Goal: Check status: Check status

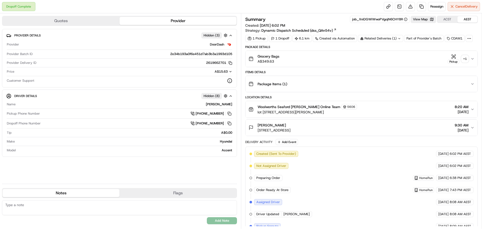
click at [465, 59] on div "+ 1" at bounding box center [464, 58] width 7 height 7
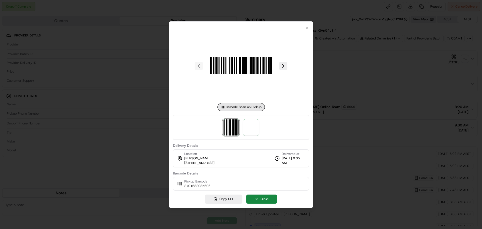
click at [261, 129] on div at bounding box center [241, 127] width 136 height 25
click at [256, 129] on img at bounding box center [251, 127] width 16 height 16
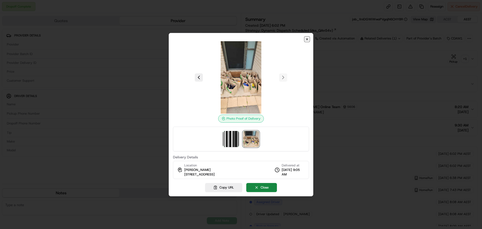
click at [305, 39] on icon "button" at bounding box center [307, 39] width 4 height 4
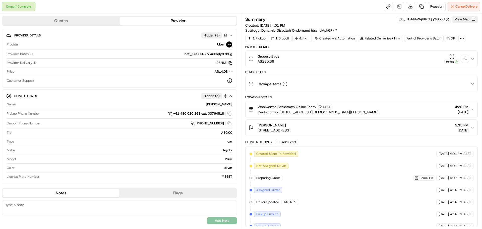
click at [465, 60] on div "+ 1" at bounding box center [464, 58] width 7 height 7
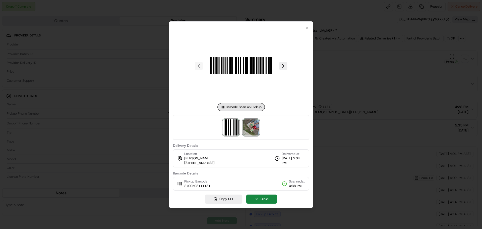
click at [250, 125] on img at bounding box center [251, 127] width 16 height 16
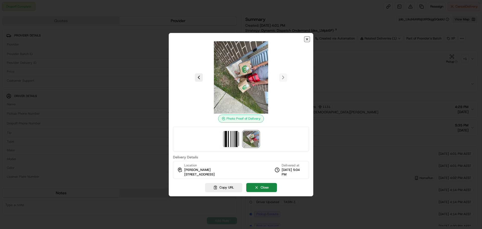
click at [306, 40] on icon "button" at bounding box center [307, 39] width 2 height 2
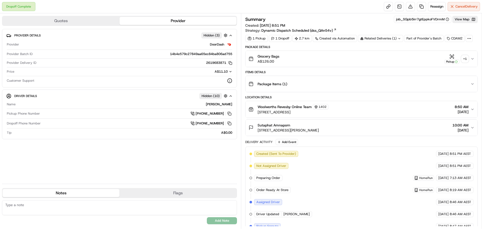
drag, startPoint x: 471, startPoint y: 63, endPoint x: 466, endPoint y: 61, distance: 5.4
click at [471, 63] on button "Grocery Bags A$126.00 Pickup + 1" at bounding box center [361, 59] width 232 height 16
click at [466, 61] on div "+ 1" at bounding box center [464, 58] width 7 height 7
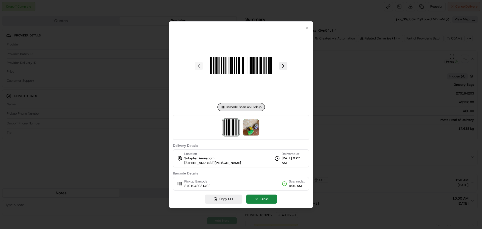
click at [238, 125] on img at bounding box center [231, 127] width 16 height 16
click at [247, 126] on img at bounding box center [251, 127] width 16 height 16
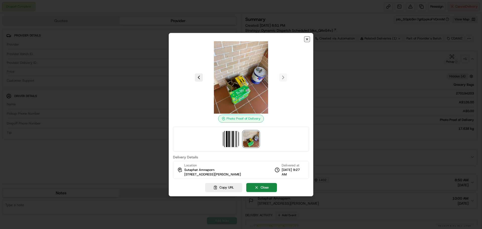
click at [307, 40] on icon "button" at bounding box center [307, 39] width 4 height 4
